Goal: Task Accomplishment & Management: Use online tool/utility

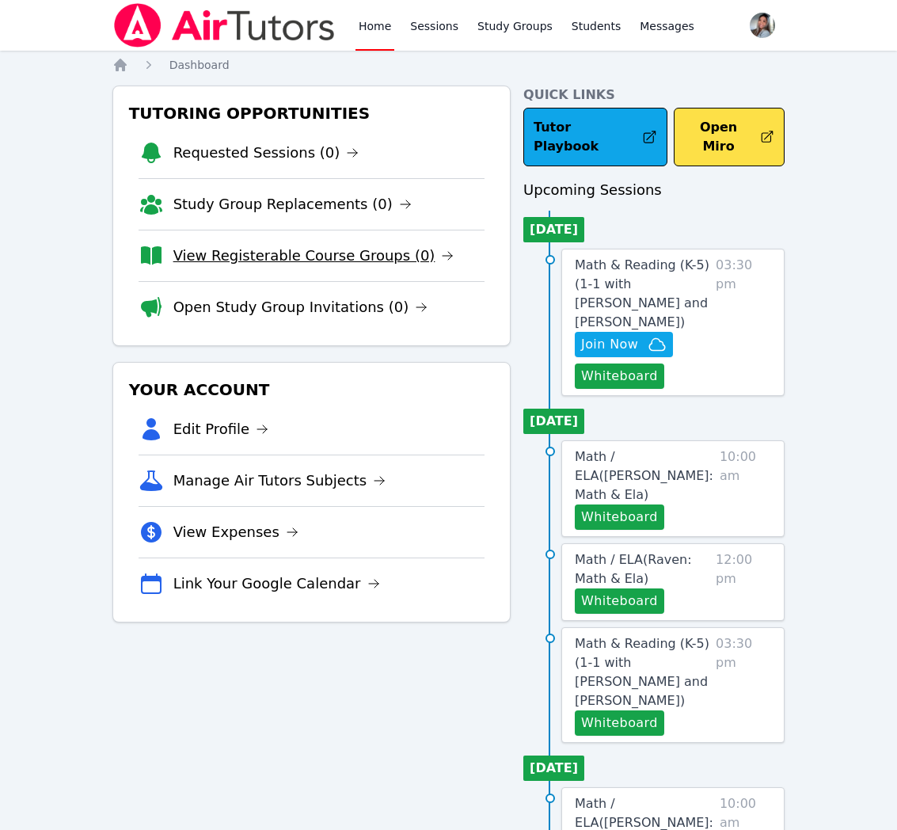
click at [264, 252] on link "View Registerable Course Groups (0)" at bounding box center [313, 256] width 281 height 22
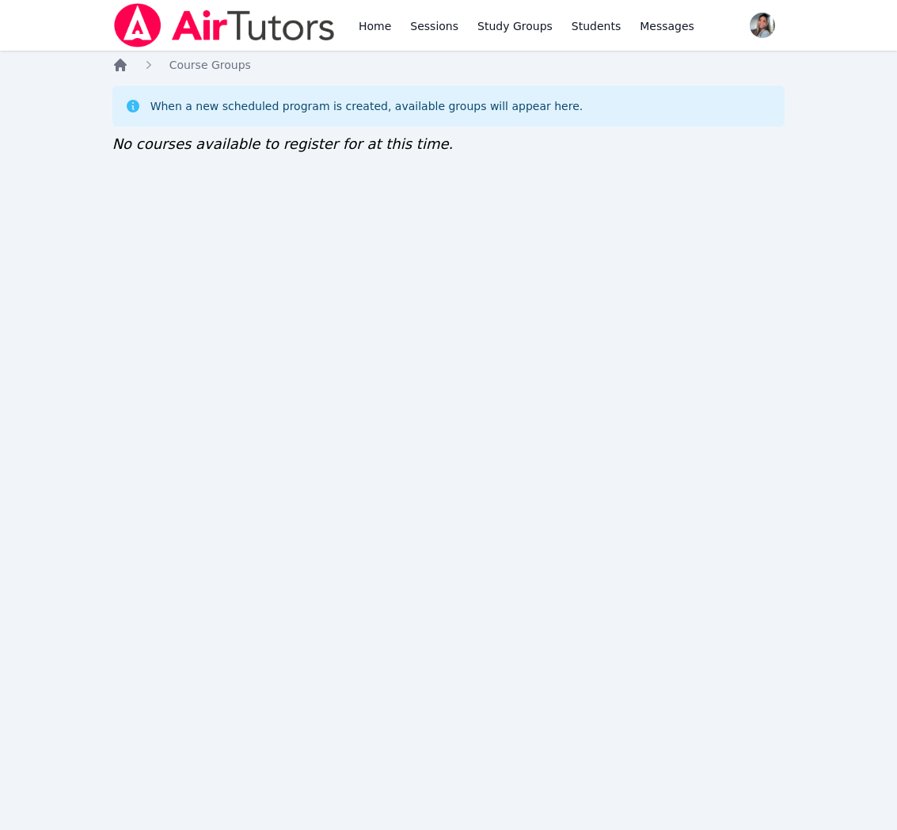
click at [119, 63] on icon "Breadcrumb" at bounding box center [120, 65] width 13 height 13
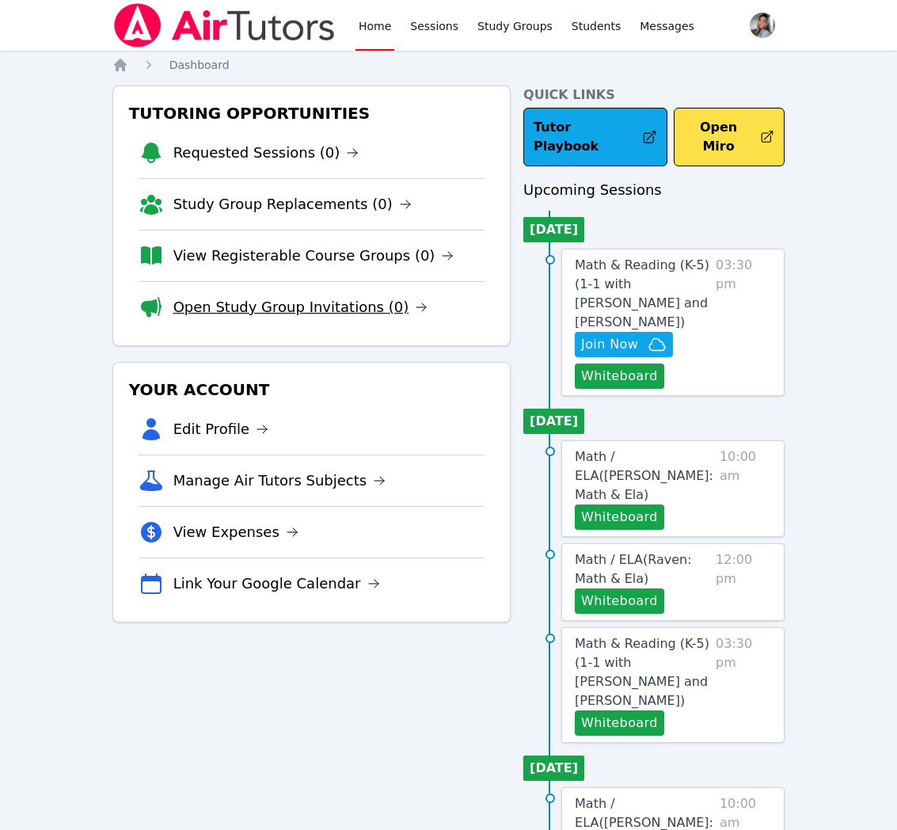
click at [312, 304] on link "Open Study Group Invitations (0)" at bounding box center [300, 307] width 255 height 22
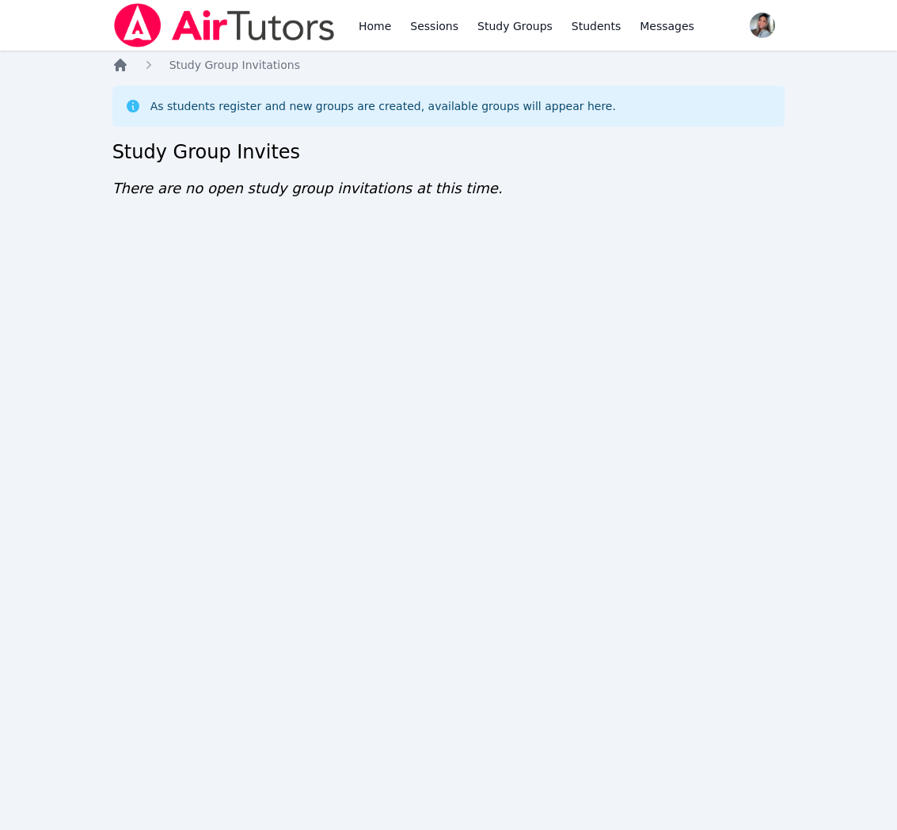
click at [118, 67] on icon "Breadcrumb" at bounding box center [120, 65] width 13 height 13
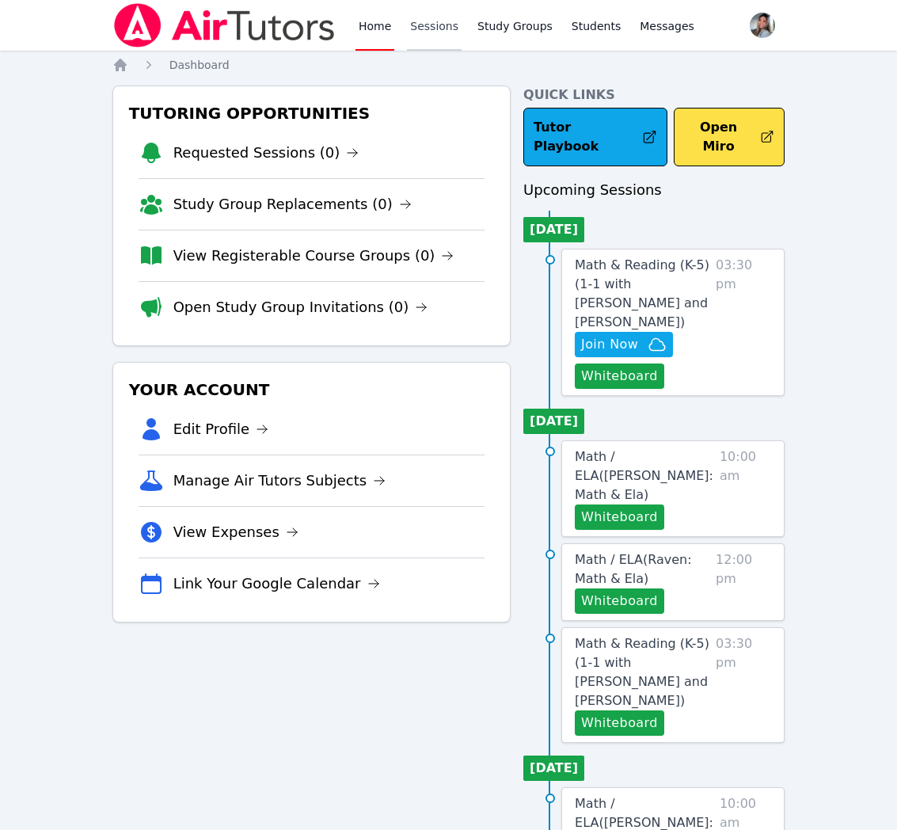
click at [415, 26] on link "Sessions" at bounding box center [434, 25] width 55 height 51
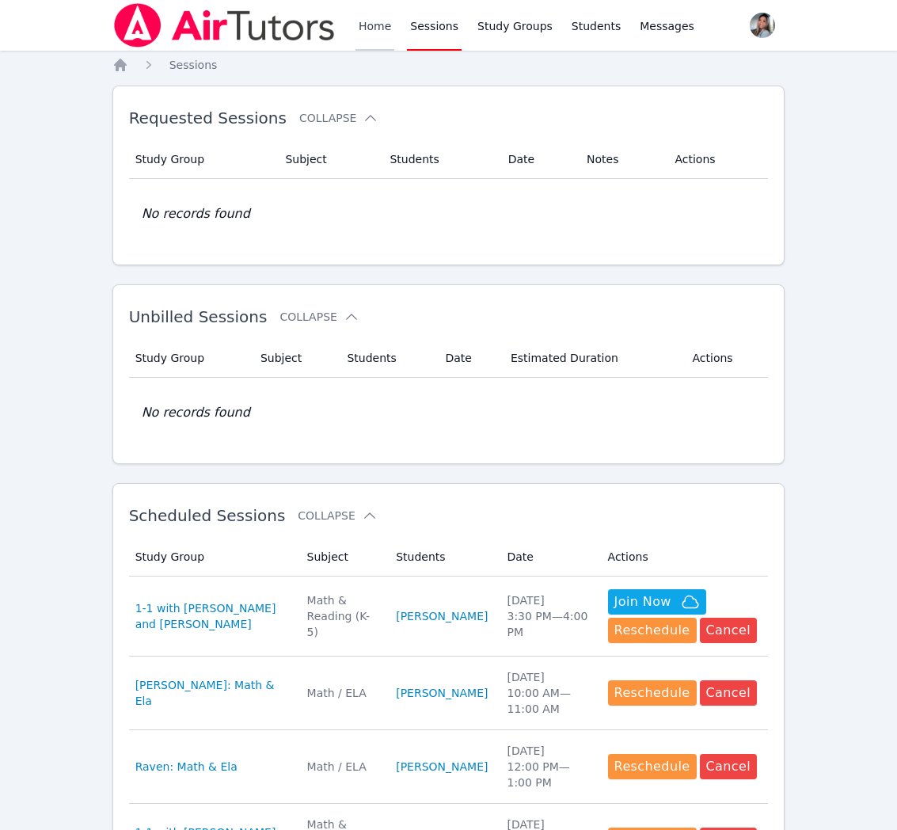
click at [377, 38] on link "Home" at bounding box center [374, 25] width 39 height 51
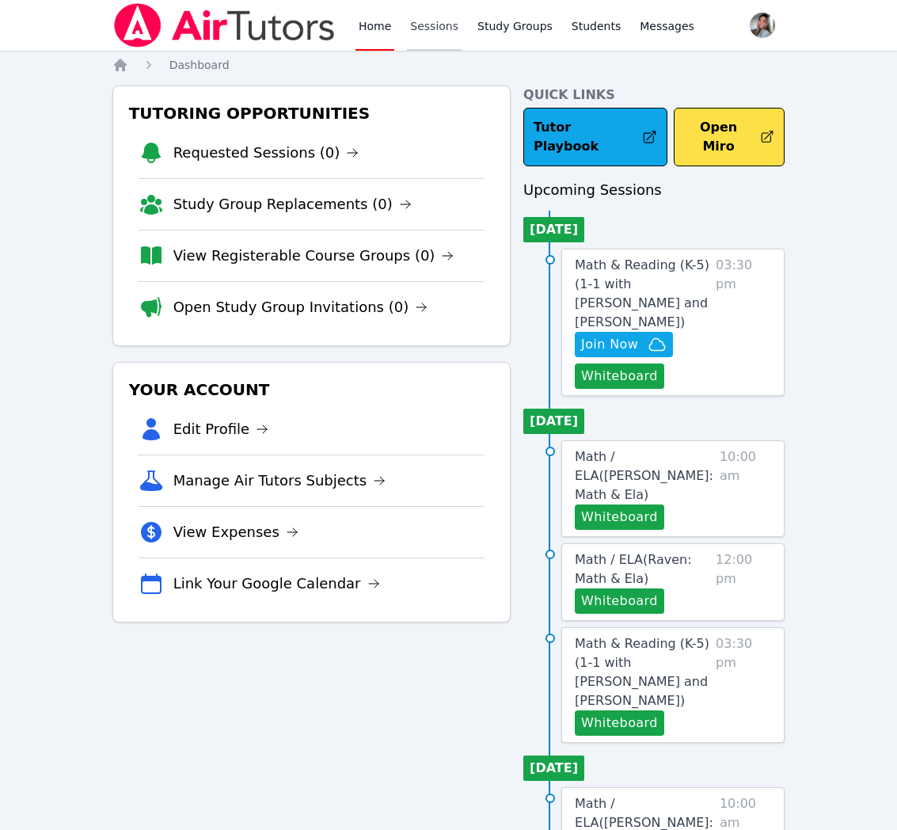
click at [428, 23] on link "Sessions" at bounding box center [434, 25] width 55 height 51
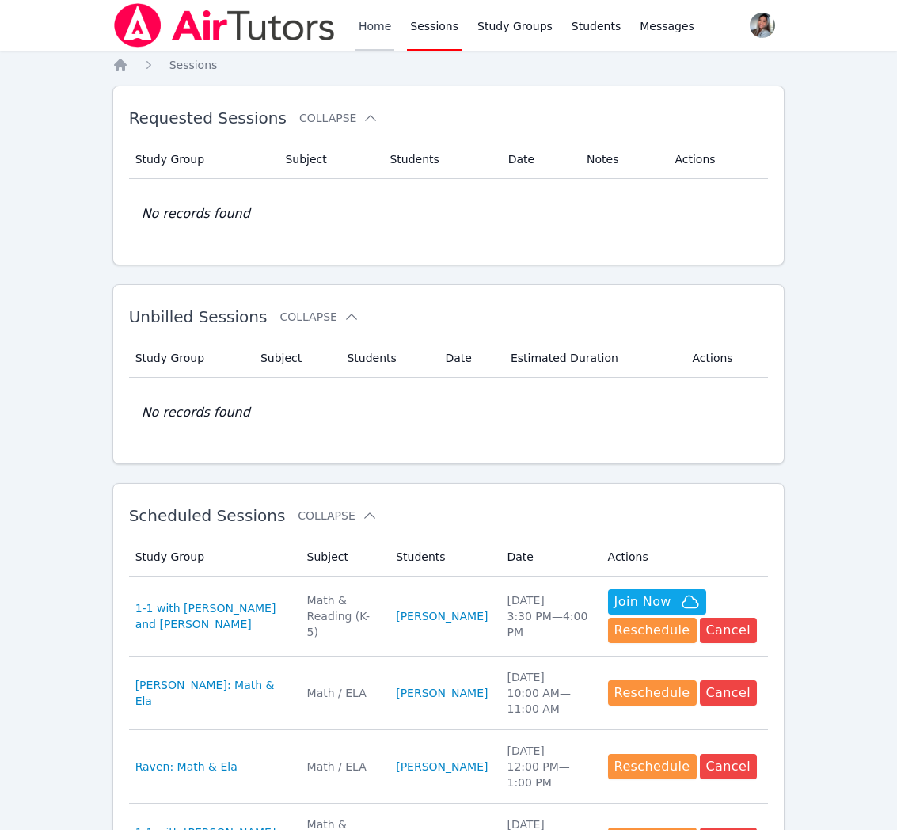
click at [362, 25] on link "Home" at bounding box center [374, 25] width 39 height 51
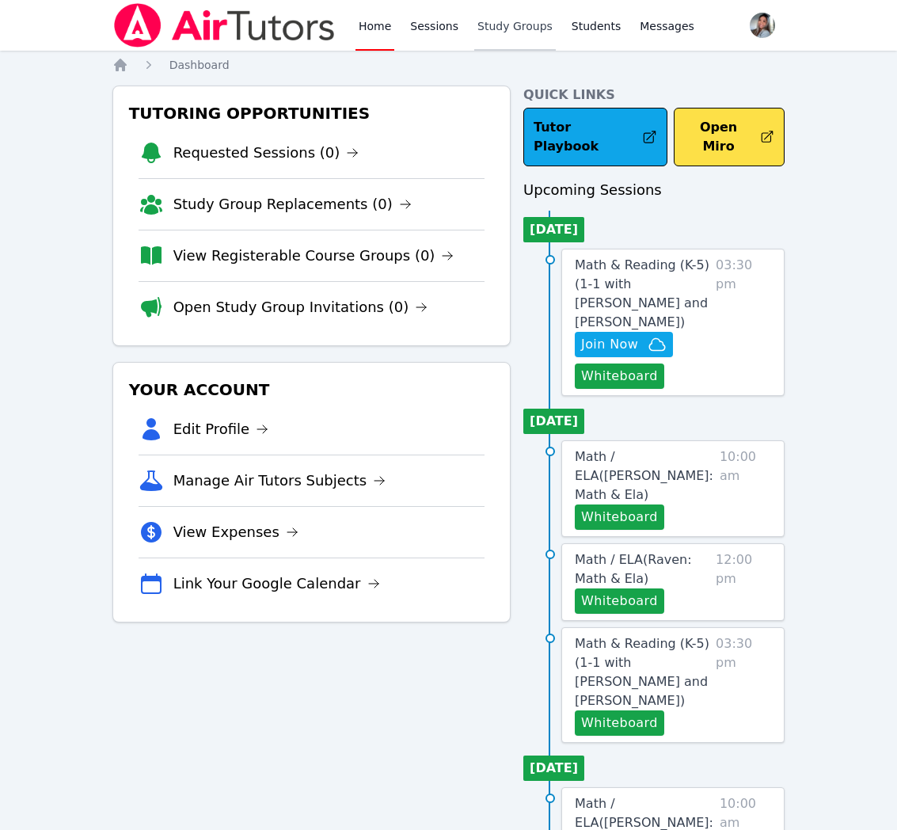
click at [524, 29] on link "Study Groups" at bounding box center [515, 25] width 82 height 51
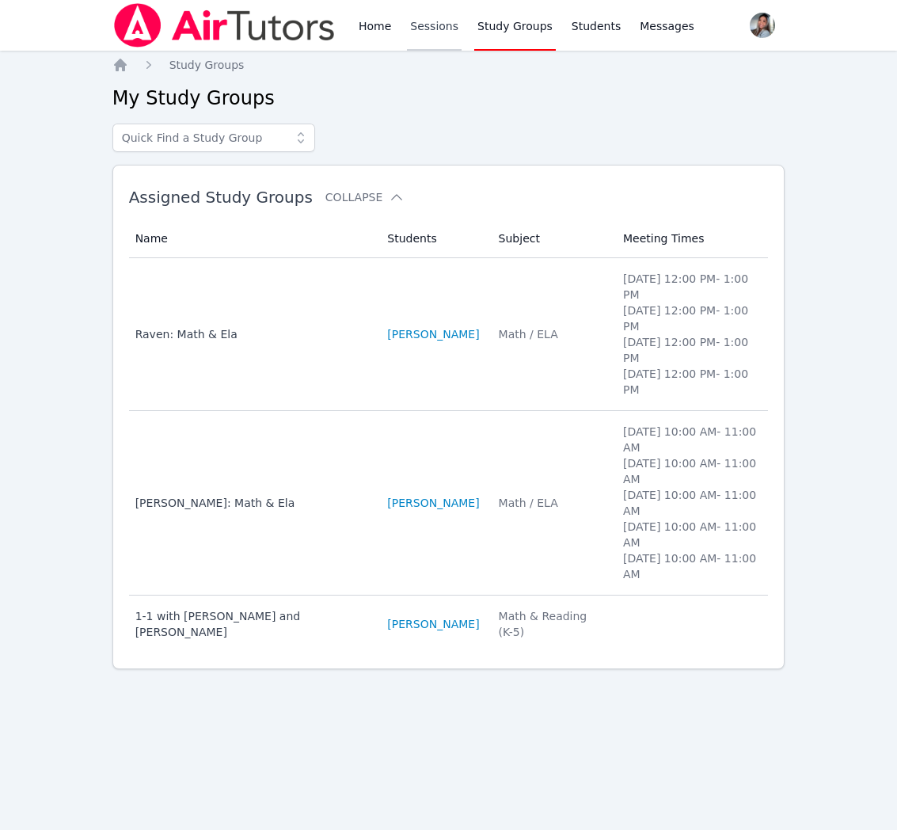
click at [452, 31] on link "Sessions" at bounding box center [434, 25] width 55 height 51
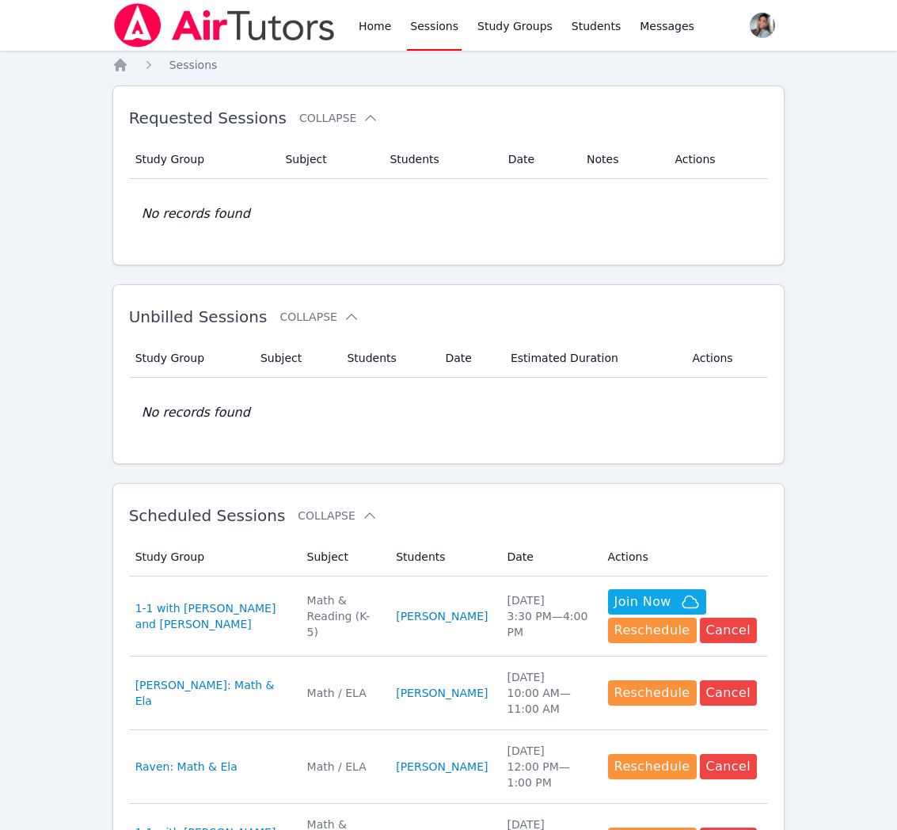
click at [353, 31] on div "Home Sessions Study Groups Students Messages" at bounding box center [404, 25] width 585 height 51
click at [372, 34] on link "Home" at bounding box center [374, 25] width 39 height 51
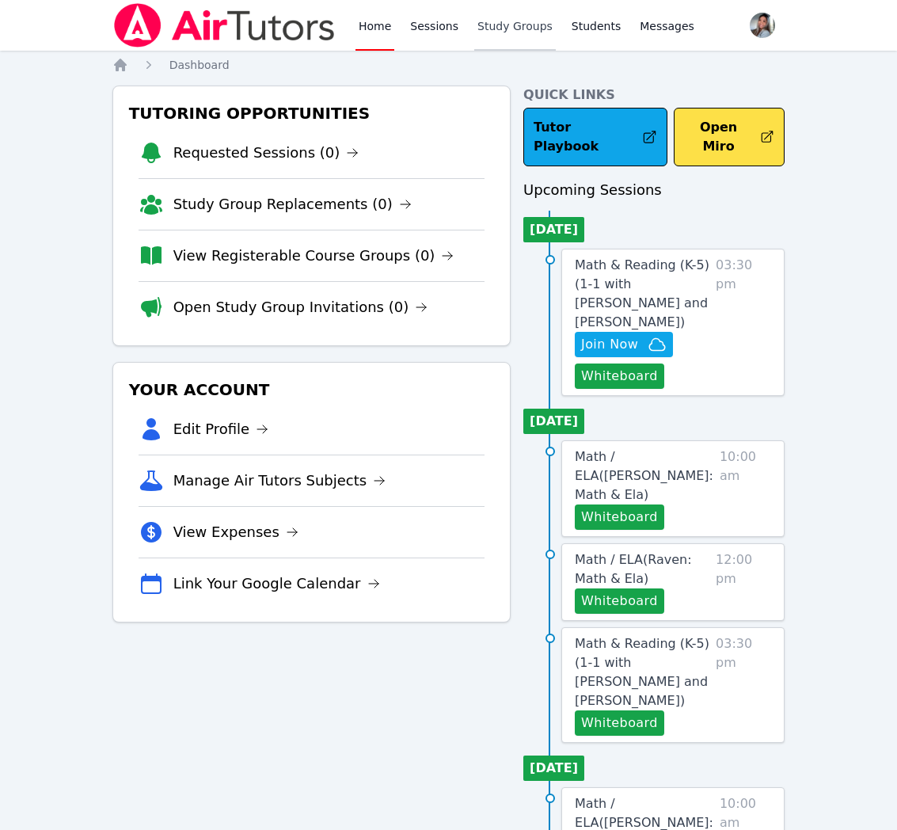
click at [511, 32] on link "Study Groups" at bounding box center [515, 25] width 82 height 51
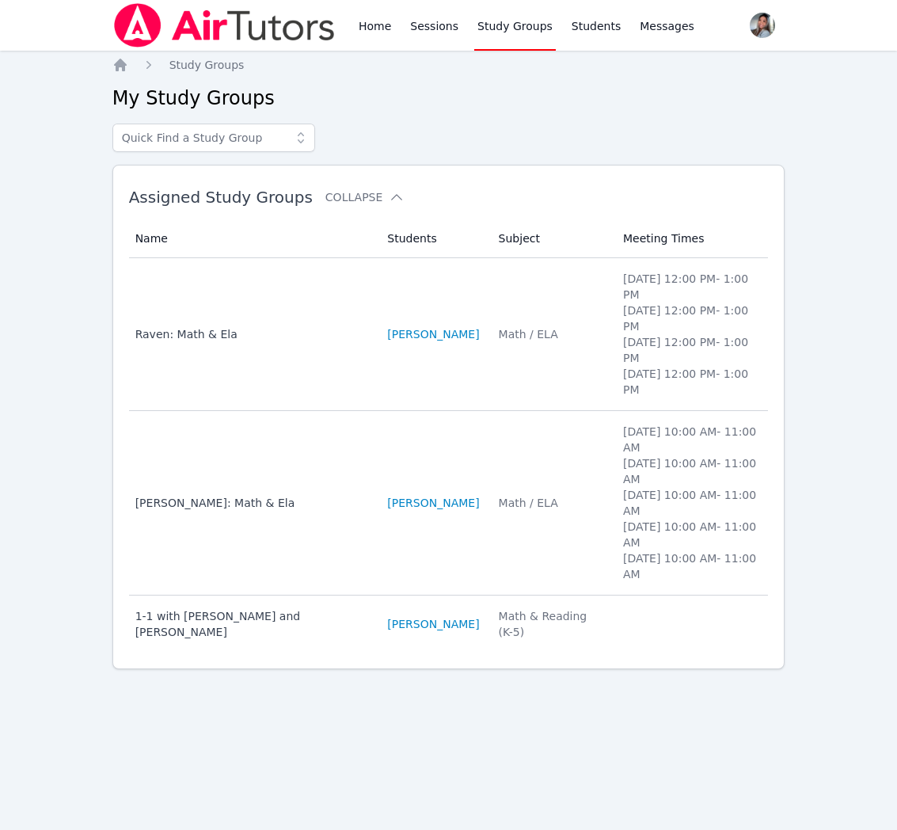
click at [470, 632] on link "[PERSON_NAME]" at bounding box center [433, 624] width 92 height 16
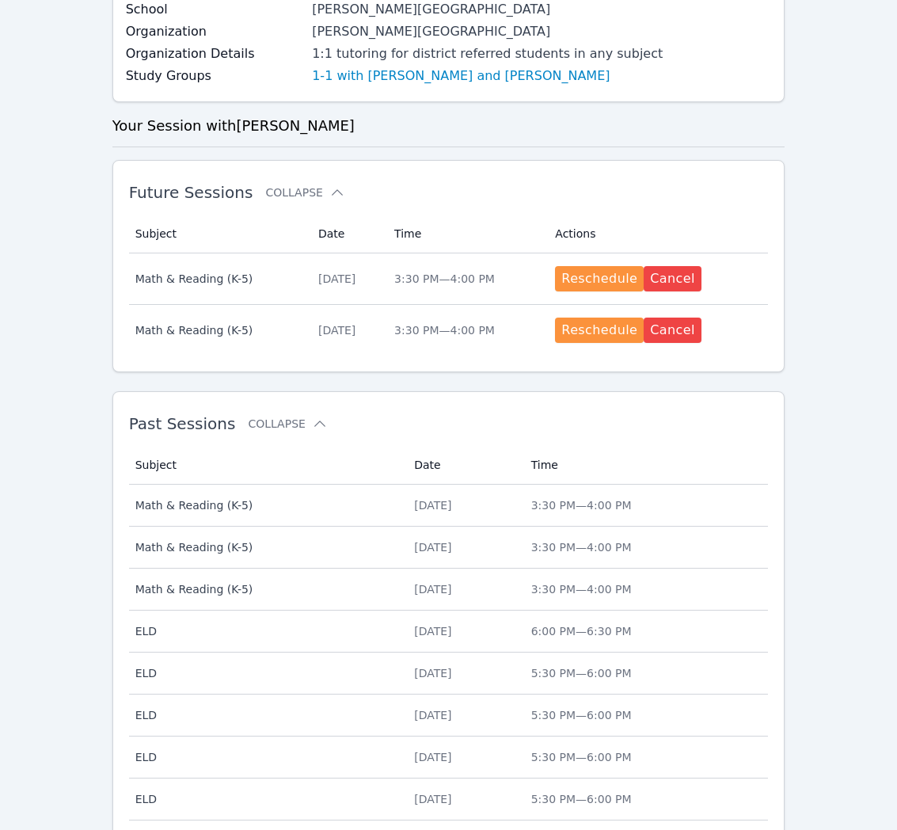
scroll to position [499, 0]
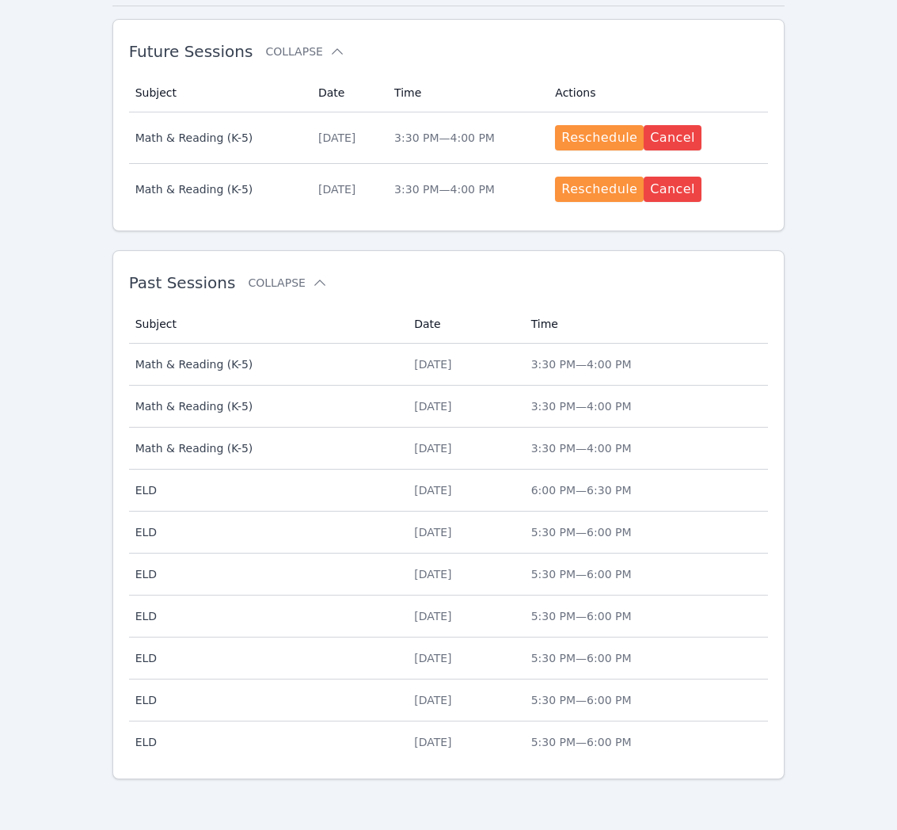
click at [275, 401] on span "Math & Reading (K-5)" at bounding box center [265, 406] width 260 height 16
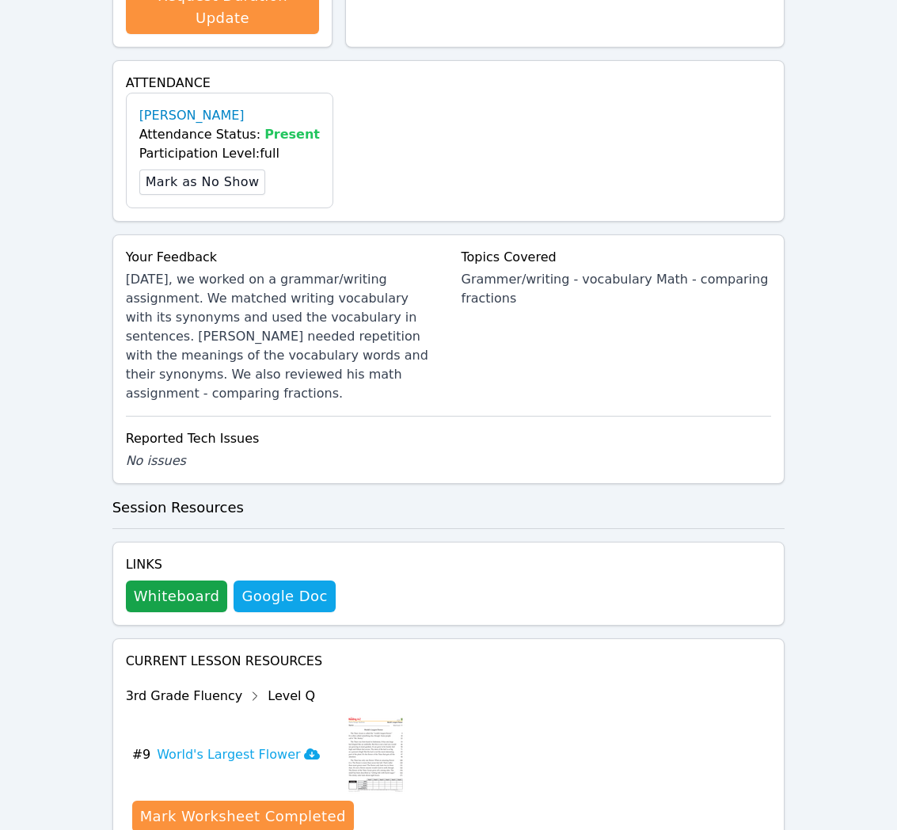
scroll to position [664, 0]
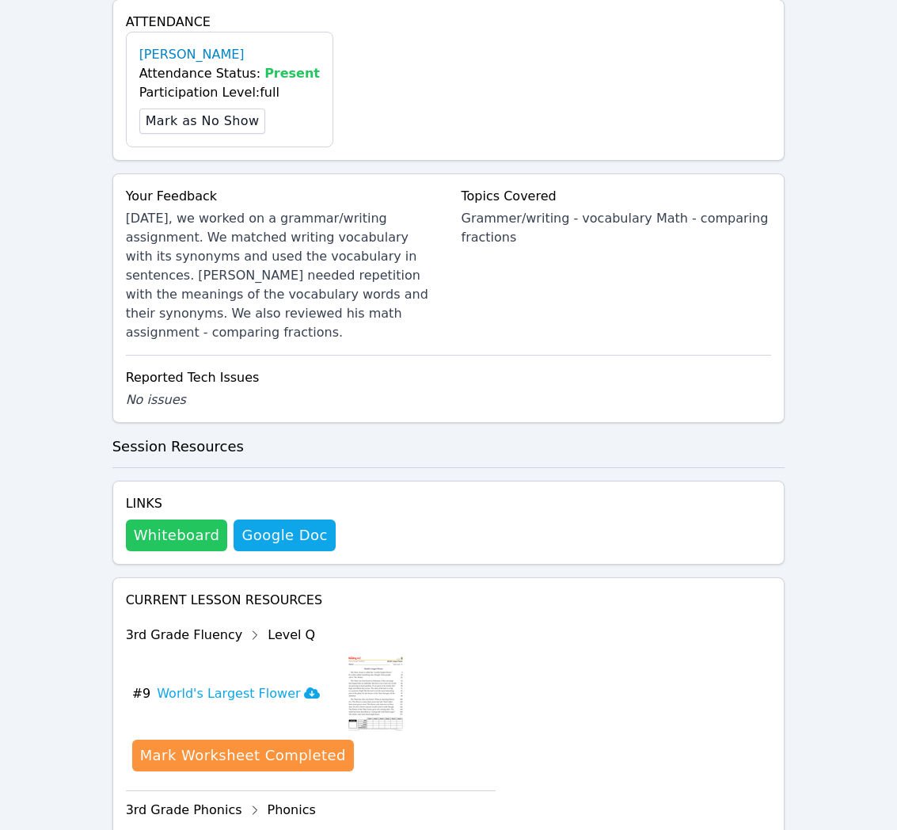
click at [196, 519] on button "Whiteboard" at bounding box center [177, 535] width 102 height 32
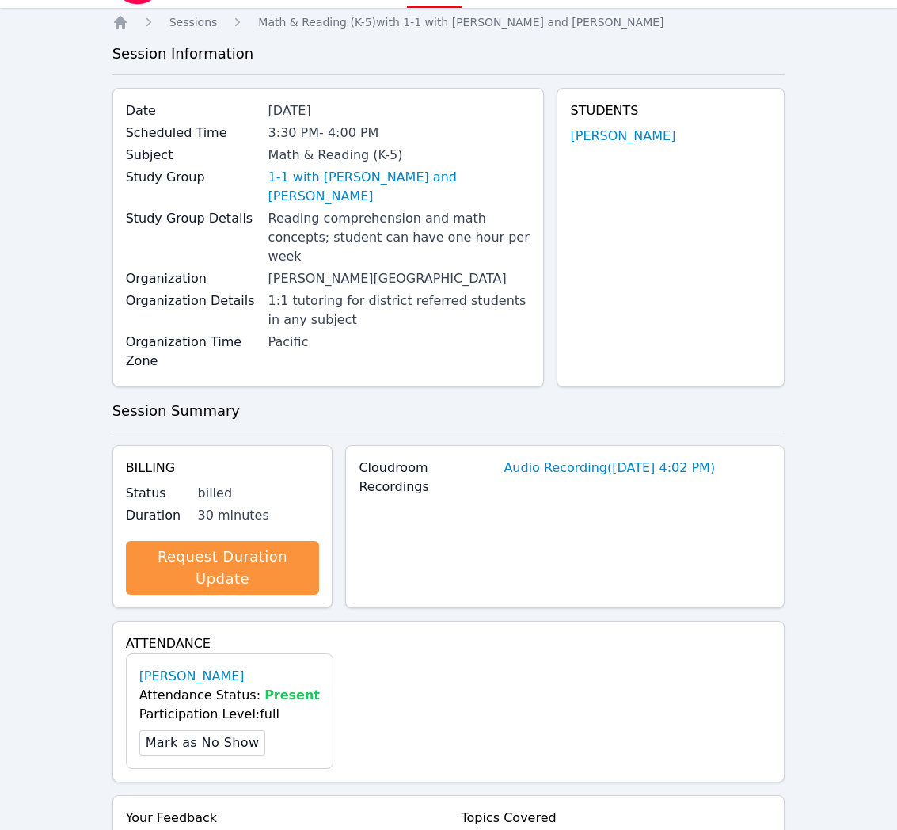
scroll to position [0, 0]
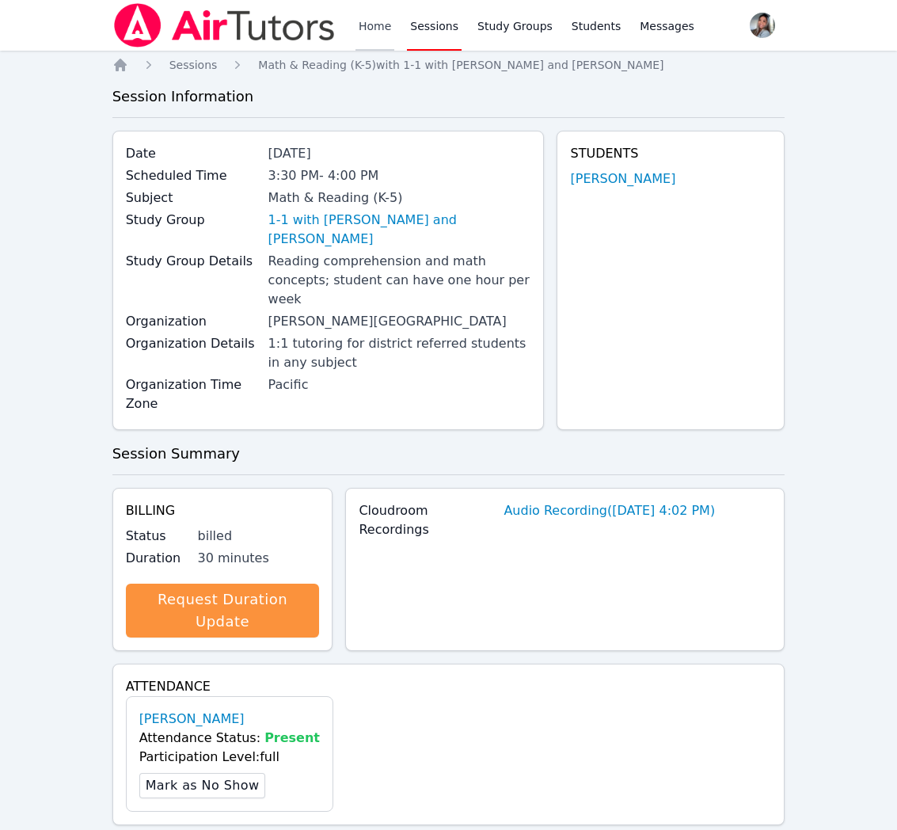
click at [378, 31] on link "Home" at bounding box center [374, 25] width 39 height 51
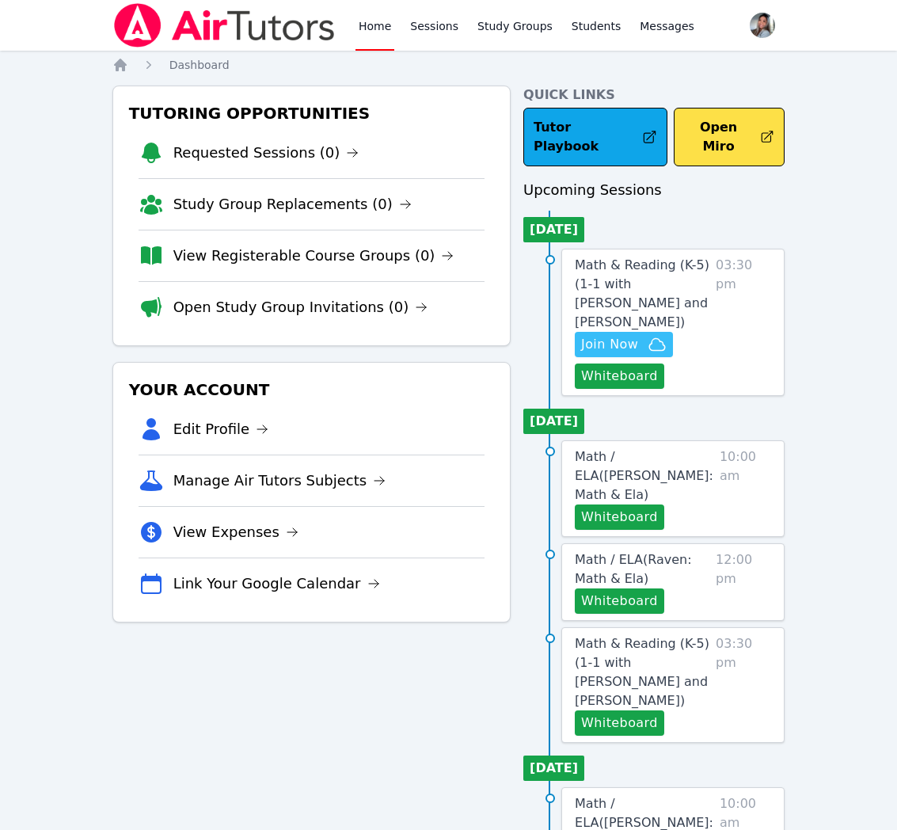
click at [657, 335] on button "Join Now" at bounding box center [624, 344] width 98 height 25
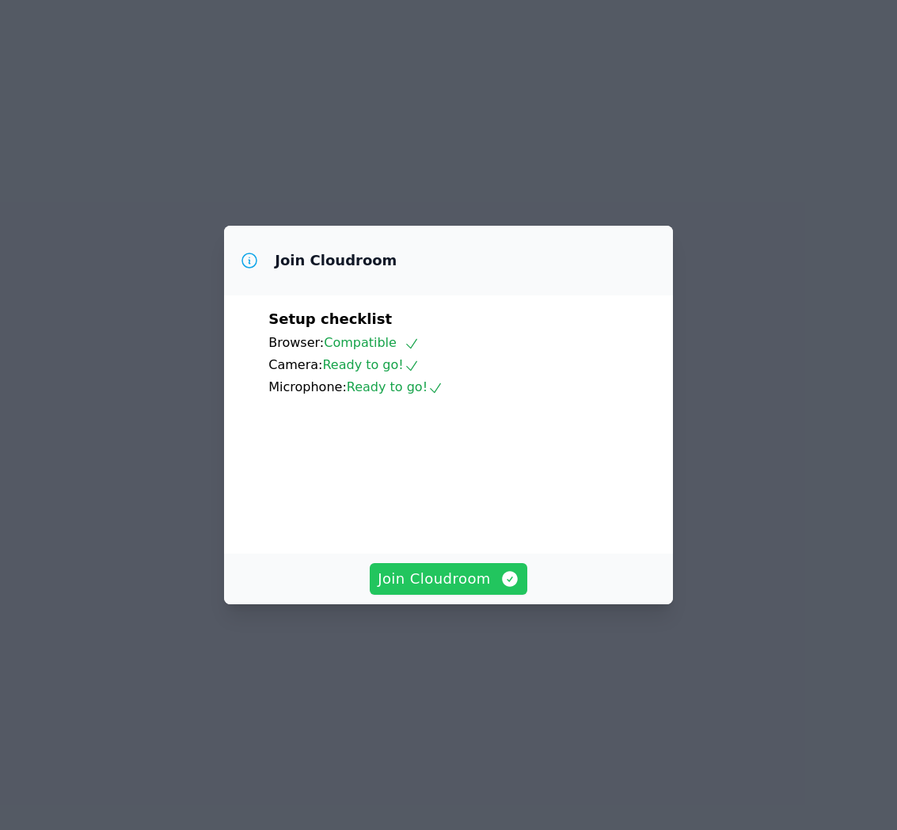
click at [494, 590] on span "Join Cloudroom" at bounding box center [449, 579] width 142 height 22
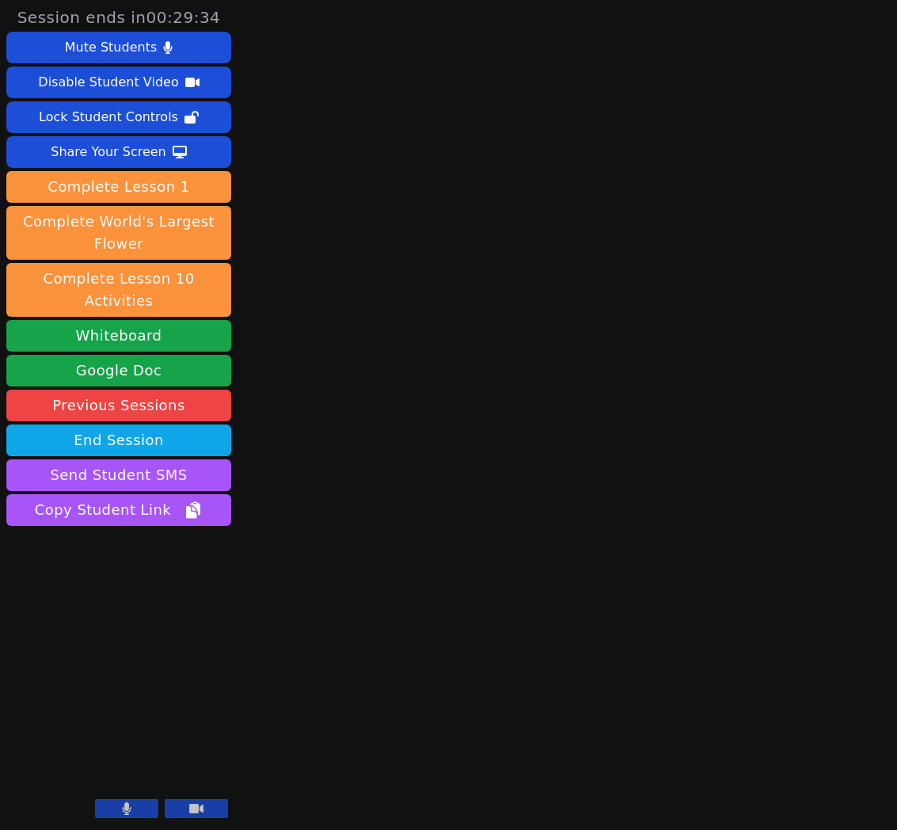
click at [109, 811] on button at bounding box center [126, 808] width 63 height 19
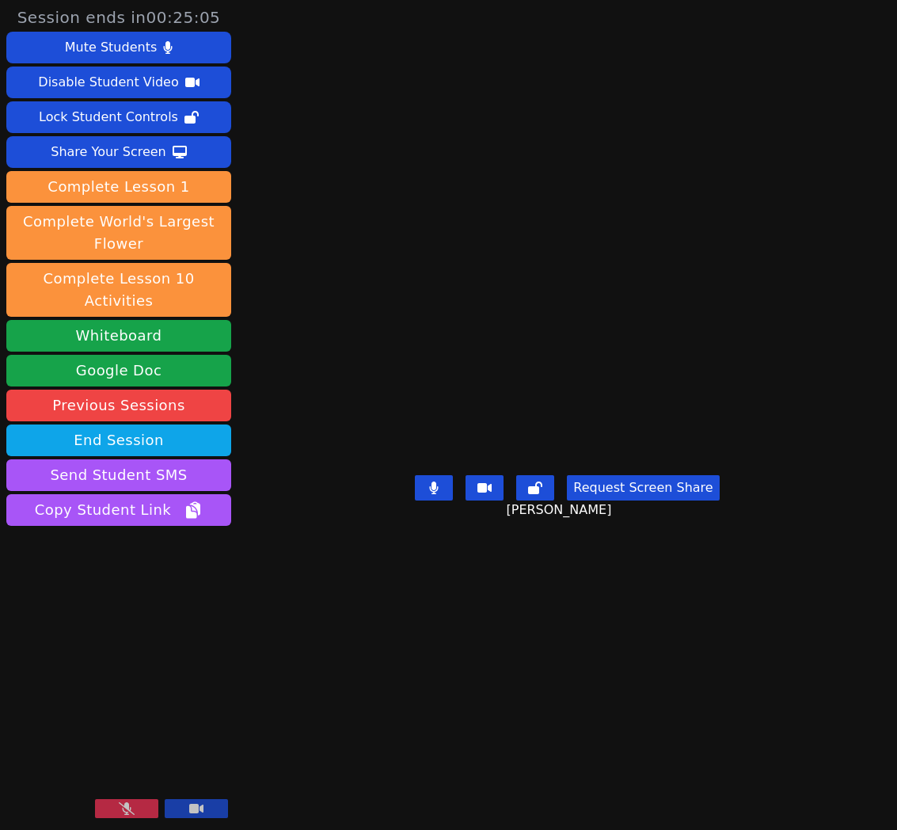
click at [114, 808] on button at bounding box center [126, 808] width 63 height 19
click at [154, 813] on button at bounding box center [126, 808] width 63 height 19
click at [118, 808] on button at bounding box center [126, 808] width 63 height 19
drag, startPoint x: 745, startPoint y: 786, endPoint x: 469, endPoint y: 655, distance: 306.0
click at [745, 786] on main "[PERSON_NAME] Request Screen Share [PERSON_NAME]" at bounding box center [567, 415] width 423 height 830
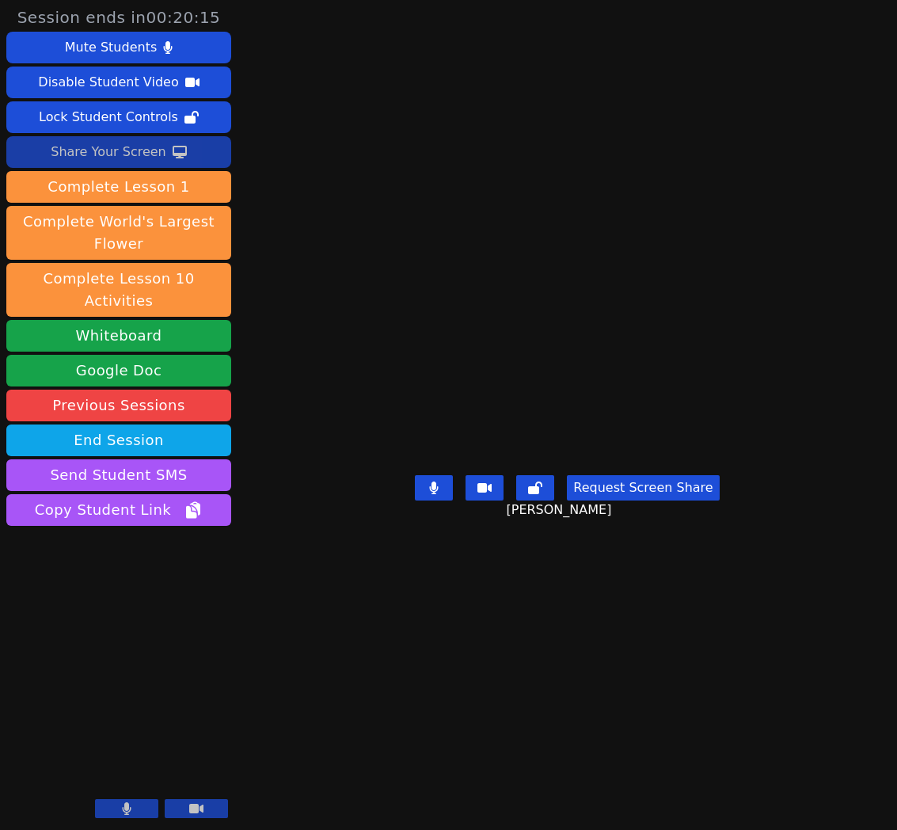
click at [63, 148] on div "Share Your Screen" at bounding box center [109, 151] width 116 height 25
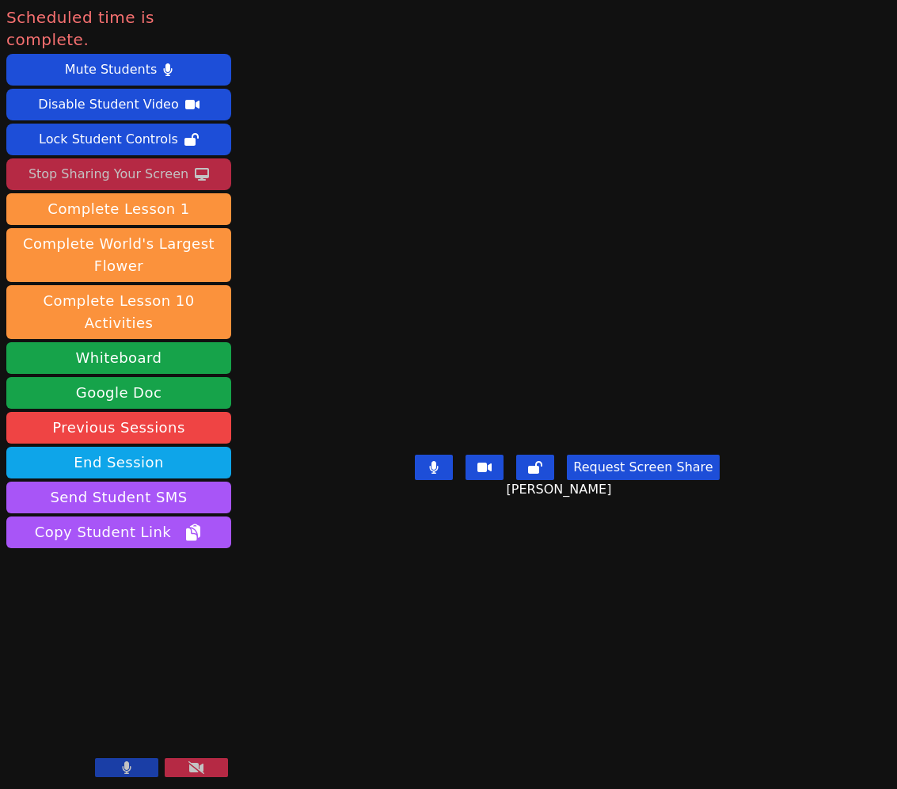
click at [132, 162] on div "Stop Sharing Your Screen" at bounding box center [109, 174] width 160 height 25
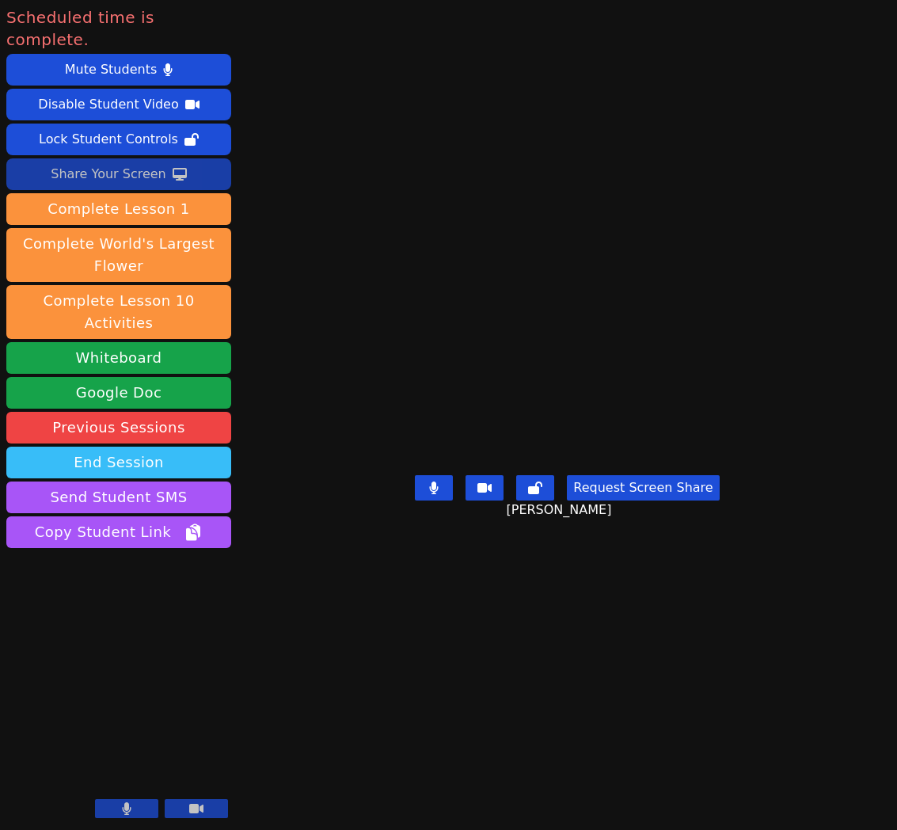
click at [177, 447] on button "End Session" at bounding box center [118, 463] width 225 height 32
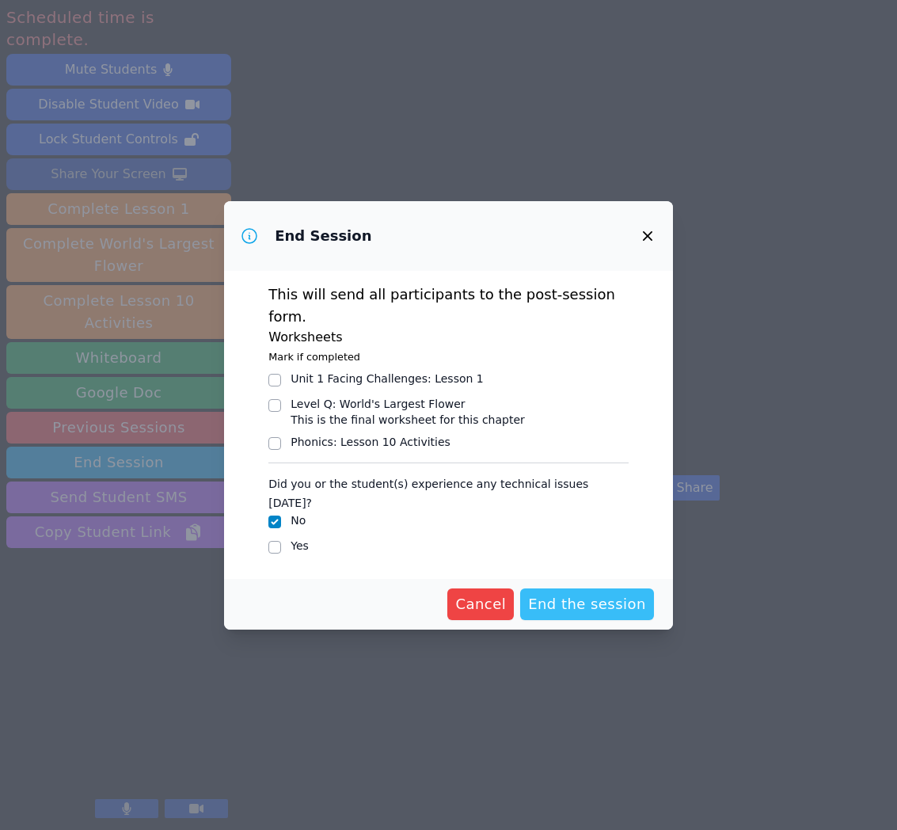
click at [618, 593] on span "End the session" at bounding box center [587, 604] width 118 height 22
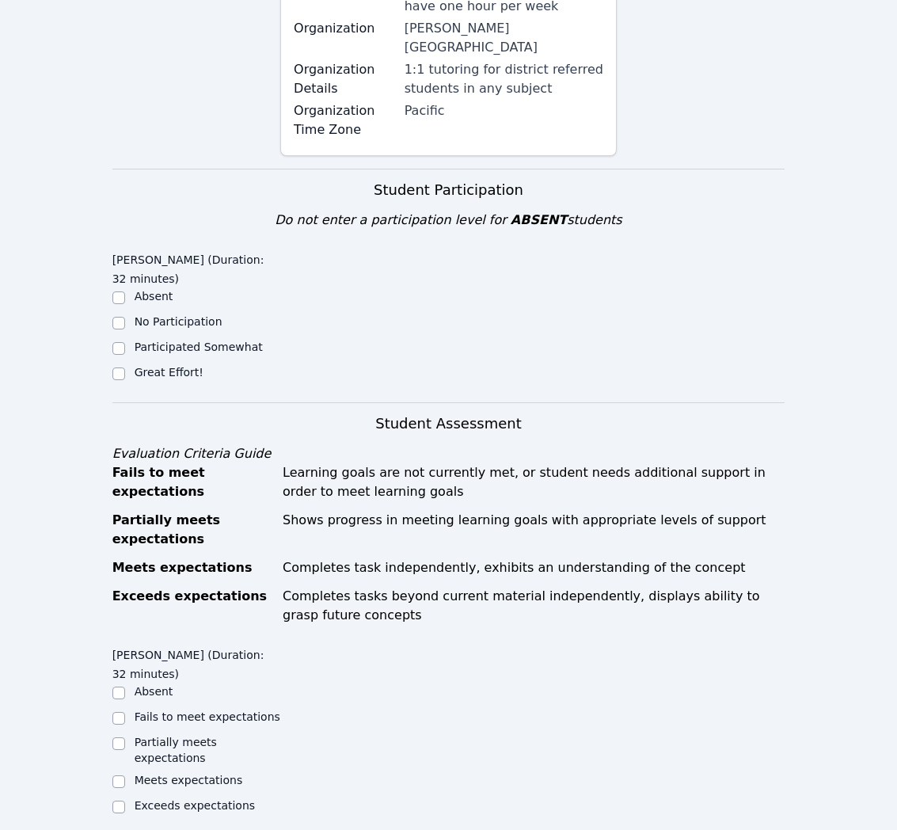
scroll to position [379, 0]
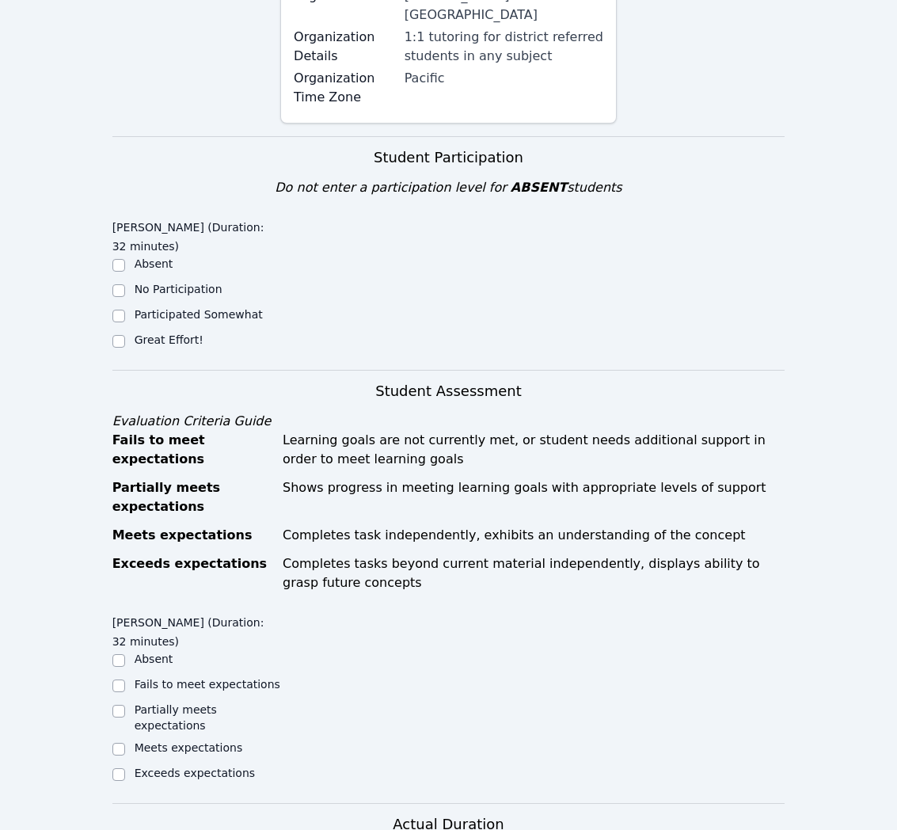
click at [173, 332] on div "Great Effort!" at bounding box center [169, 340] width 69 height 16
click at [173, 333] on label "Great Effort!" at bounding box center [169, 339] width 69 height 13
click at [125, 335] on input "Great Effort!" at bounding box center [118, 341] width 13 height 13
checkbox input "true"
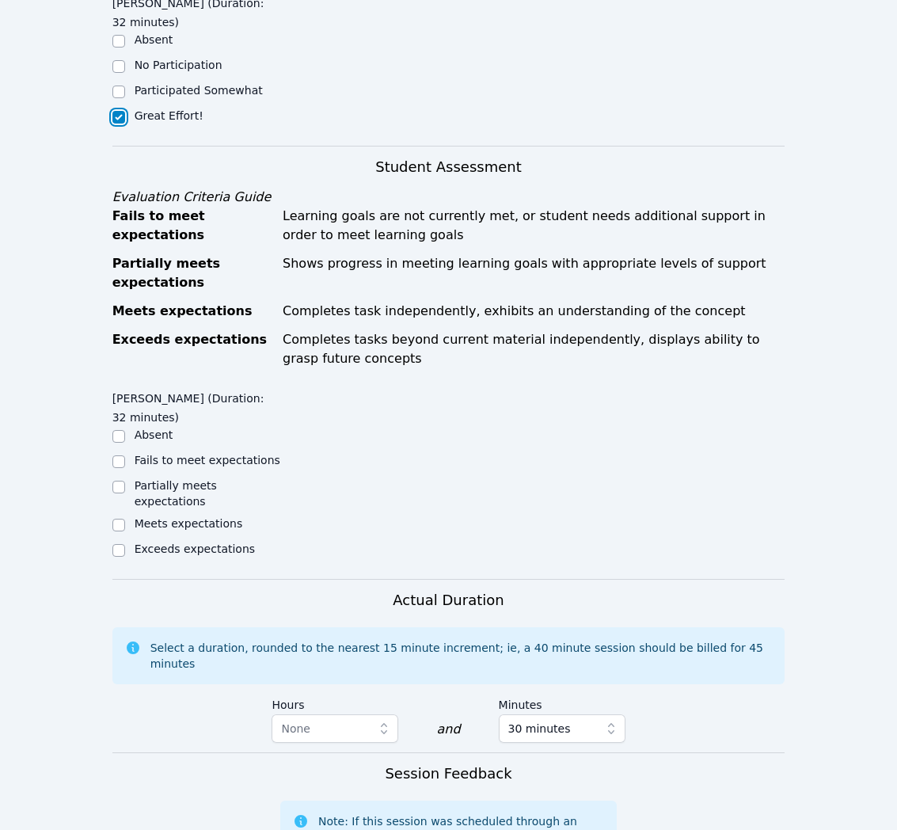
scroll to position [759, 0]
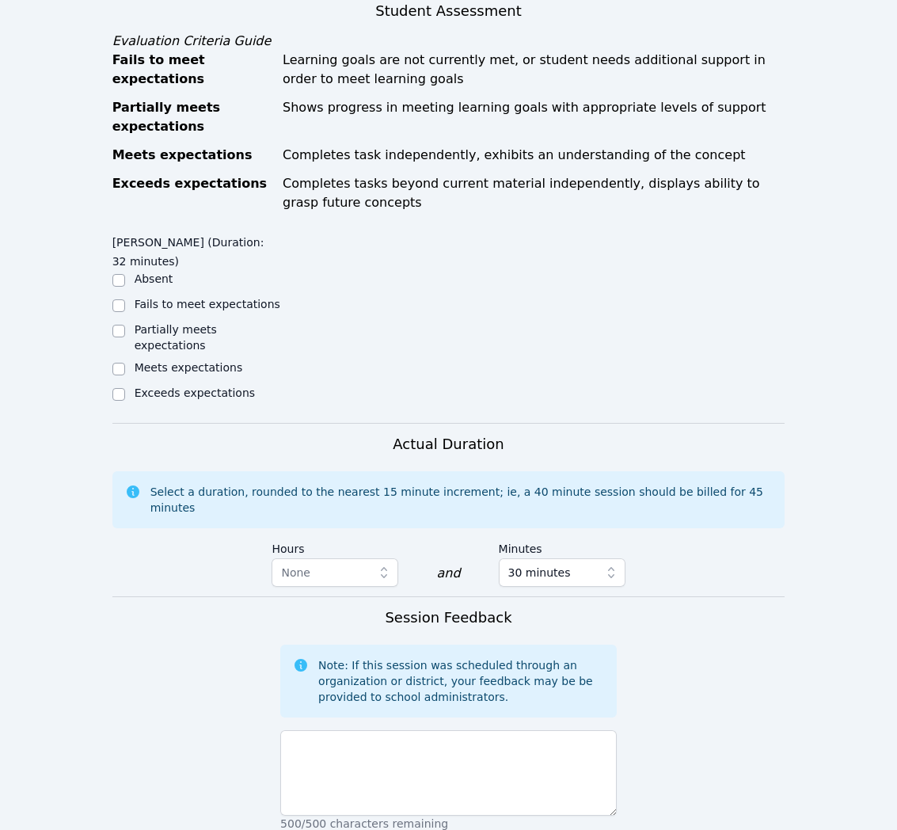
drag, startPoint x: 196, startPoint y: 348, endPoint x: 285, endPoint y: 388, distance: 97.1
click at [196, 361] on label "Meets expectations" at bounding box center [189, 367] width 108 height 13
click at [125, 363] on input "Meets expectations" at bounding box center [118, 369] width 13 height 13
checkbox input "true"
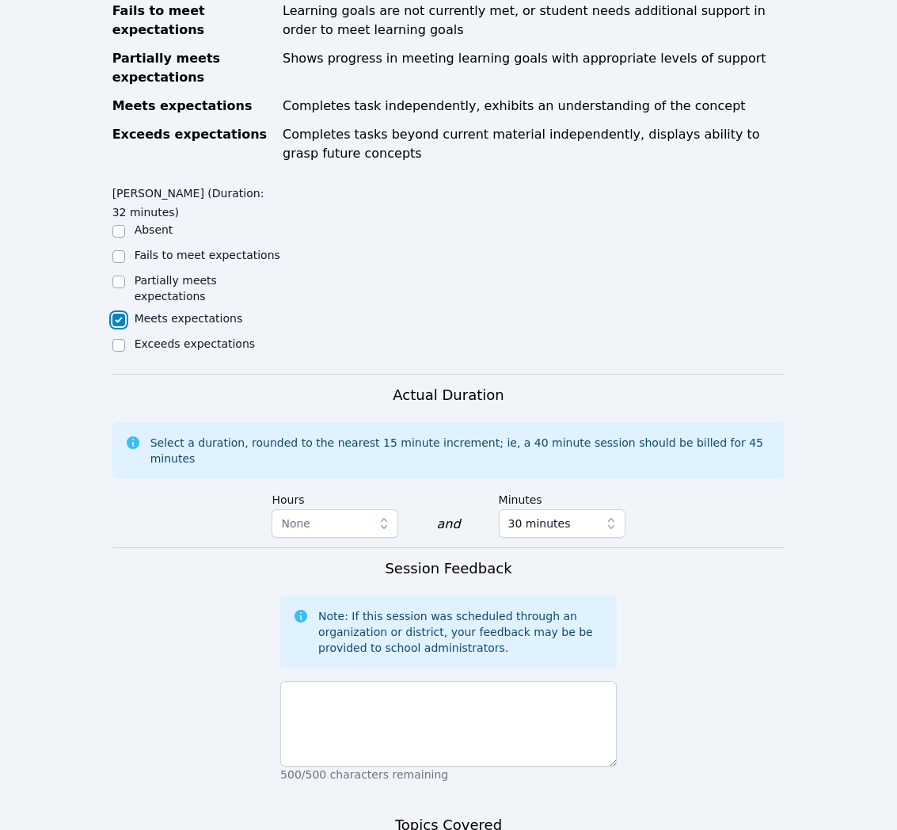
scroll to position [819, 0]
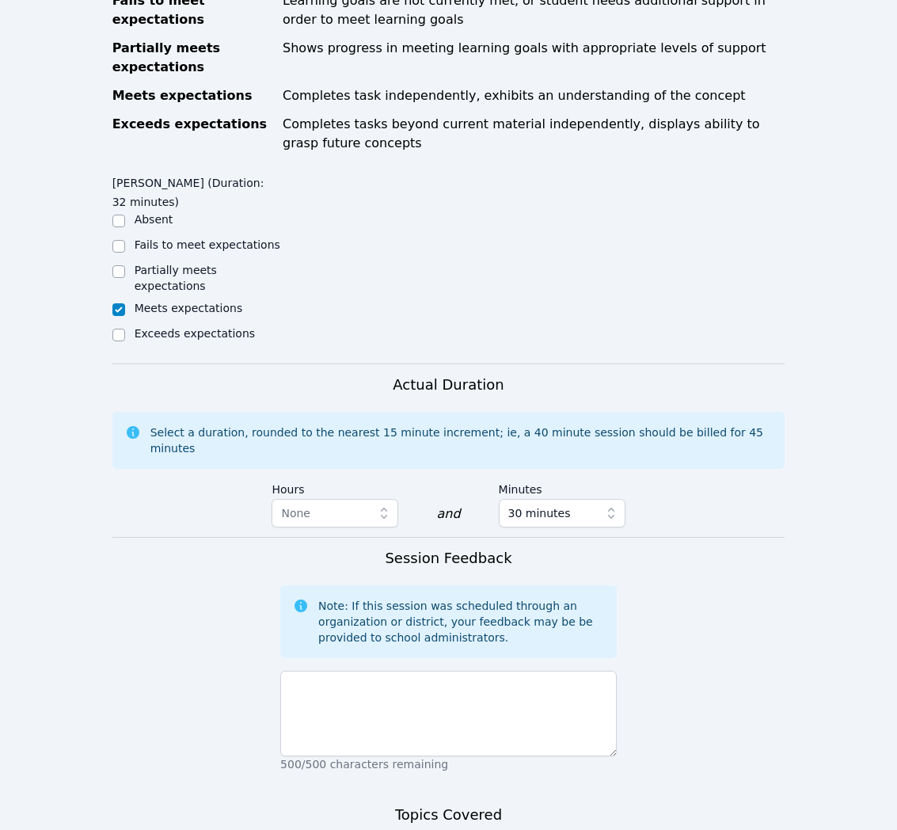
click at [542, 664] on div "500/500 characters remaining" at bounding box center [448, 718] width 336 height 108
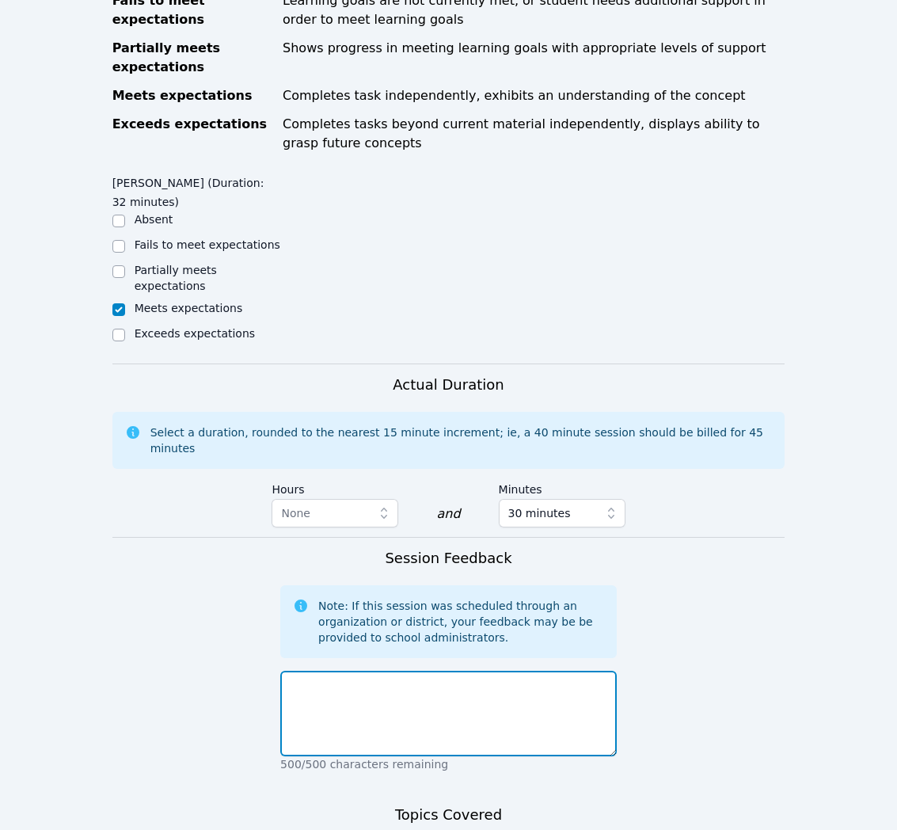
click at [542, 671] on textarea at bounding box center [448, 714] width 336 height 86
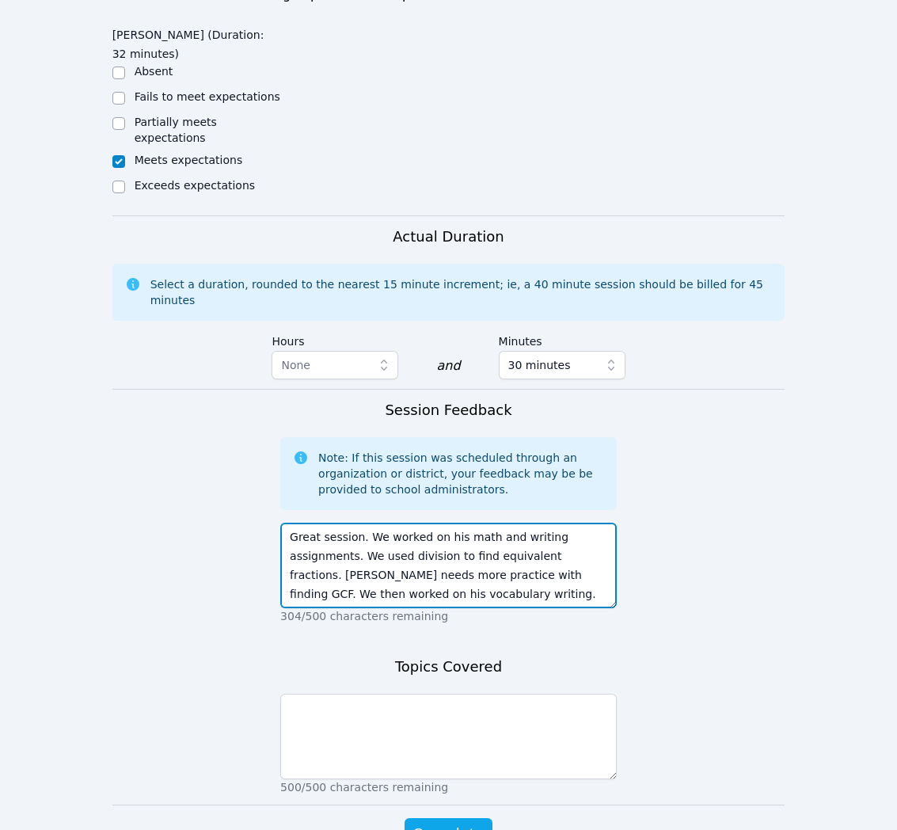
scroll to position [970, 0]
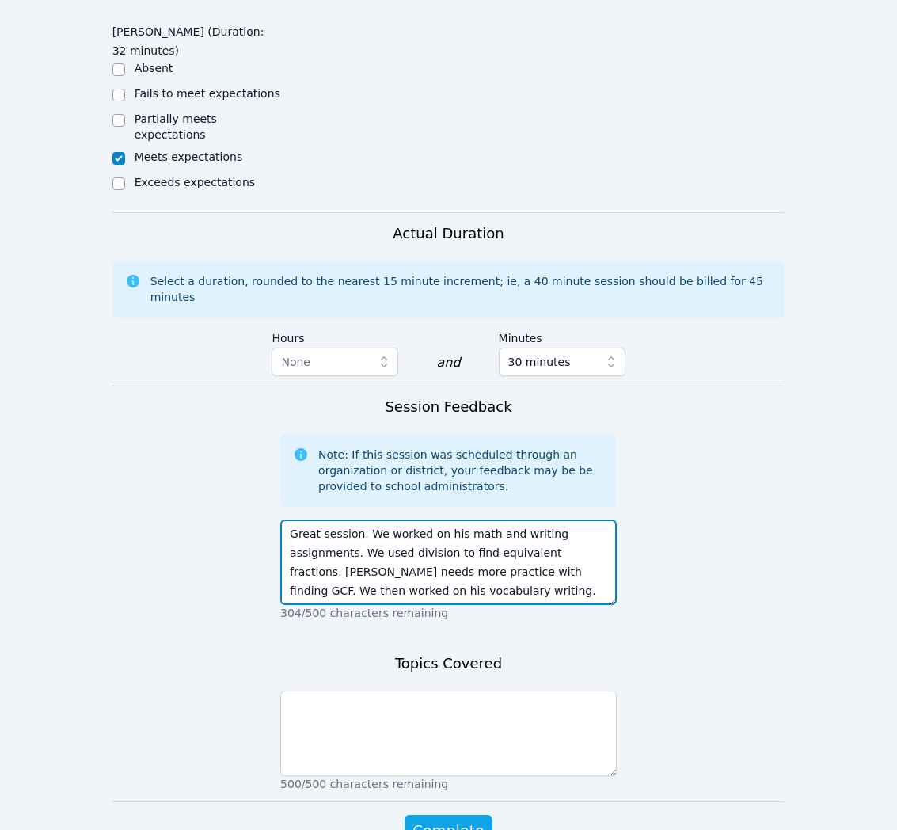
type textarea "Great session. We worked on his math and writing assignments. We used division …"
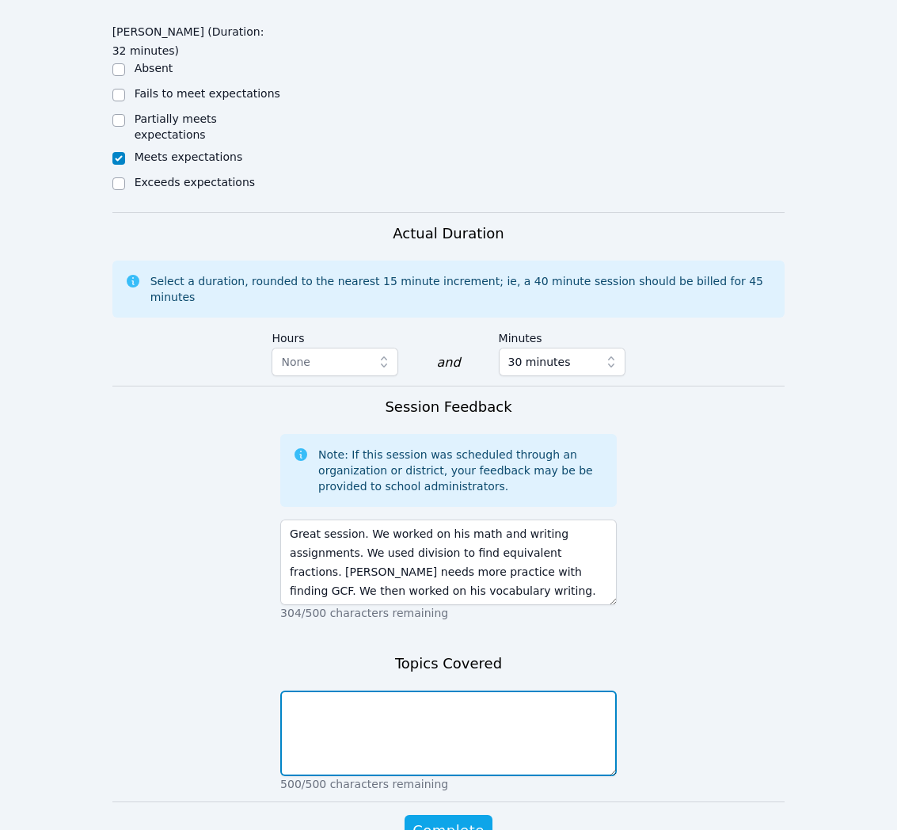
click at [530, 713] on textarea at bounding box center [448, 733] width 336 height 86
click at [356, 692] on textarea "Math - using division to find equivalent fractions Writing - using vocabulary w…" at bounding box center [448, 733] width 336 height 86
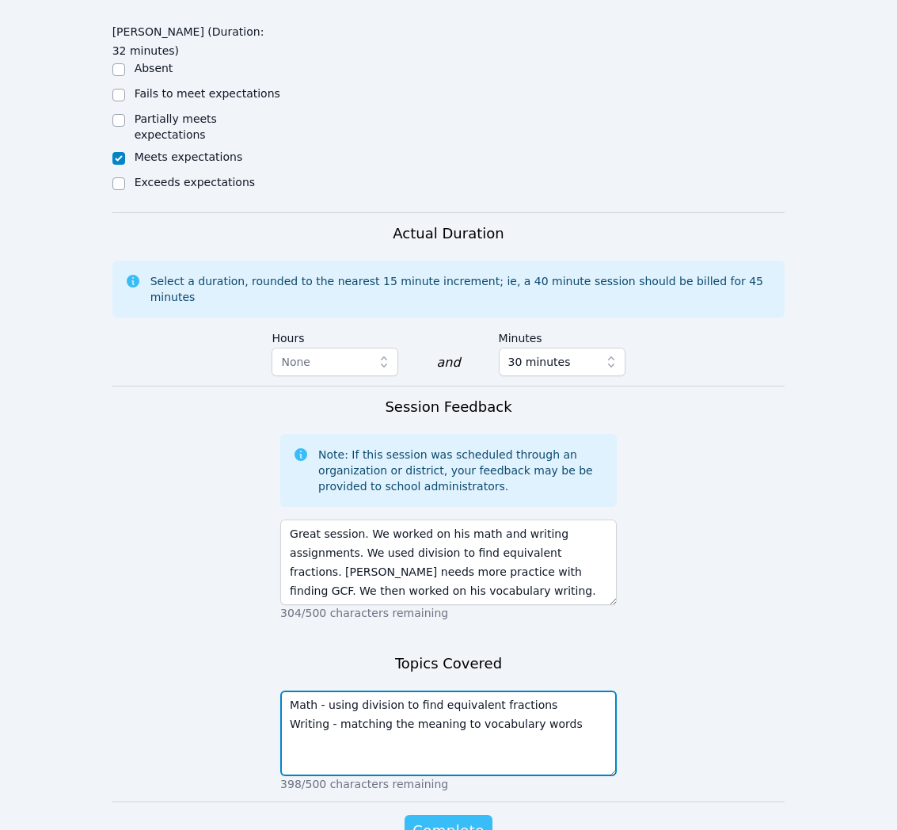
type textarea "Math - using division to find equivalent fractions Writing - matching the meani…"
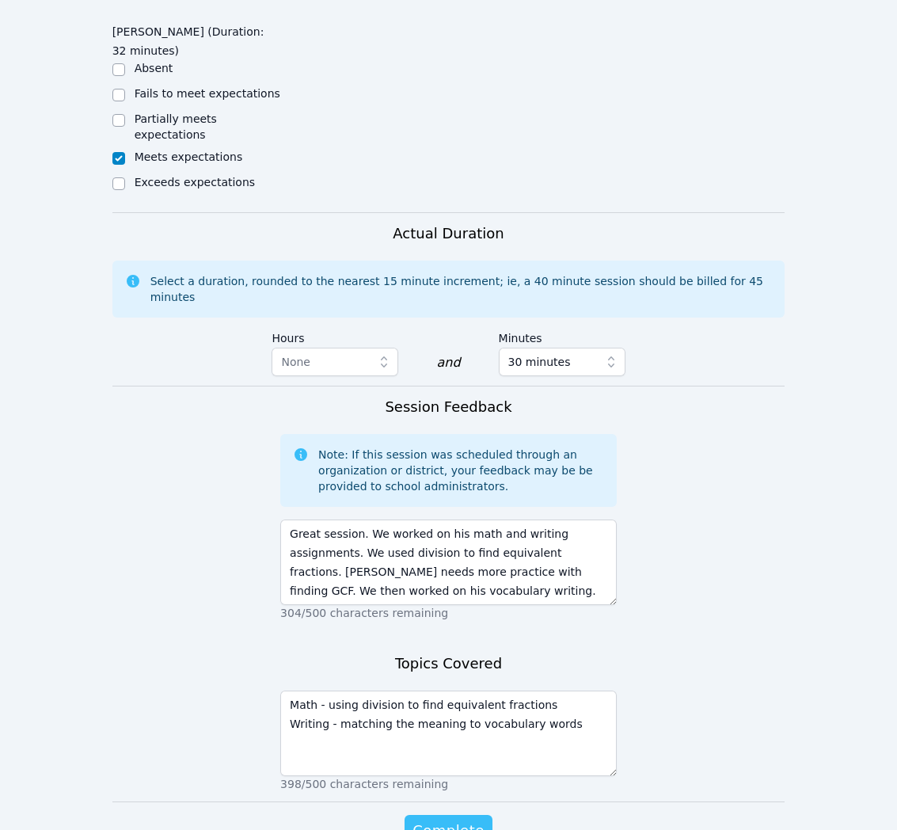
click at [468, 819] on span "Complete" at bounding box center [447, 830] width 71 height 22
